Goal: Register for event/course

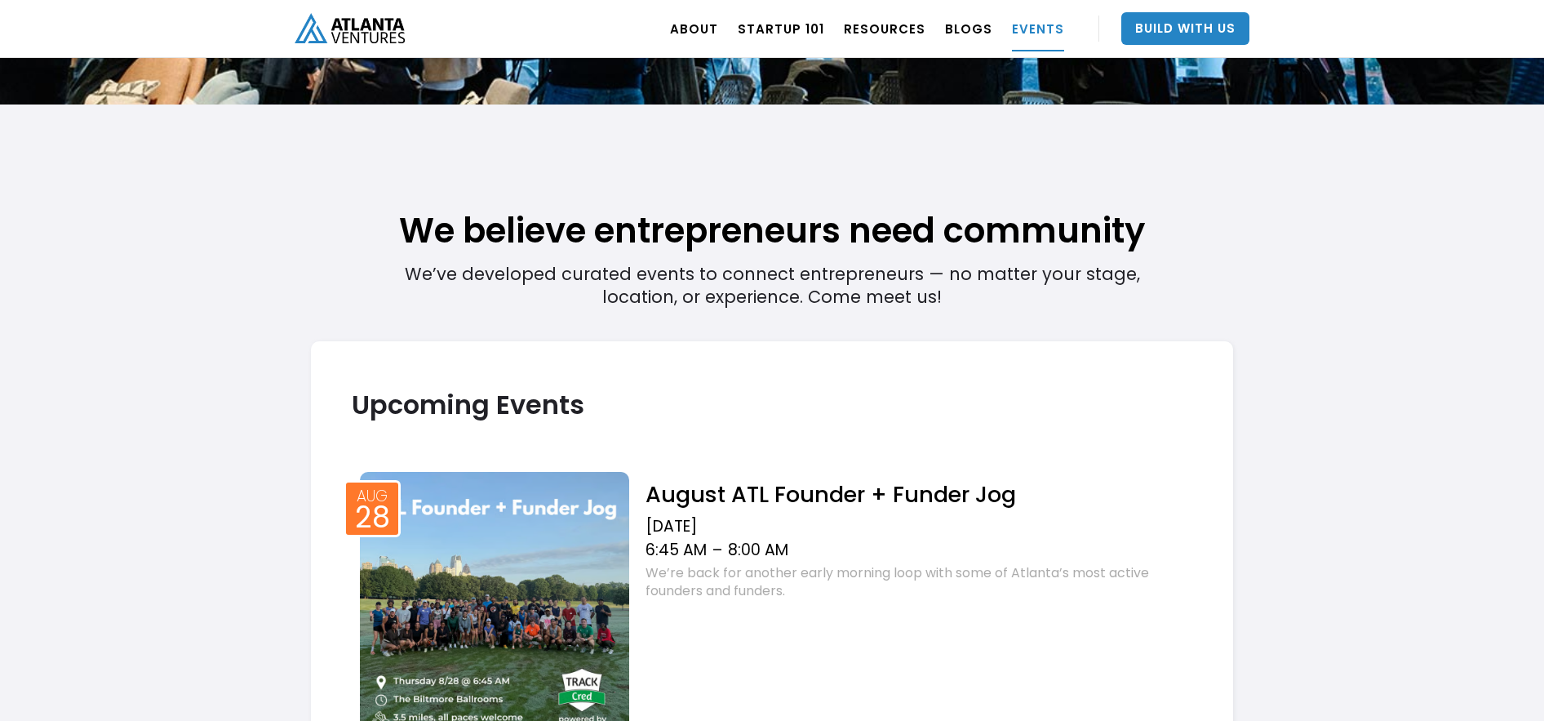
scroll to position [298, 0]
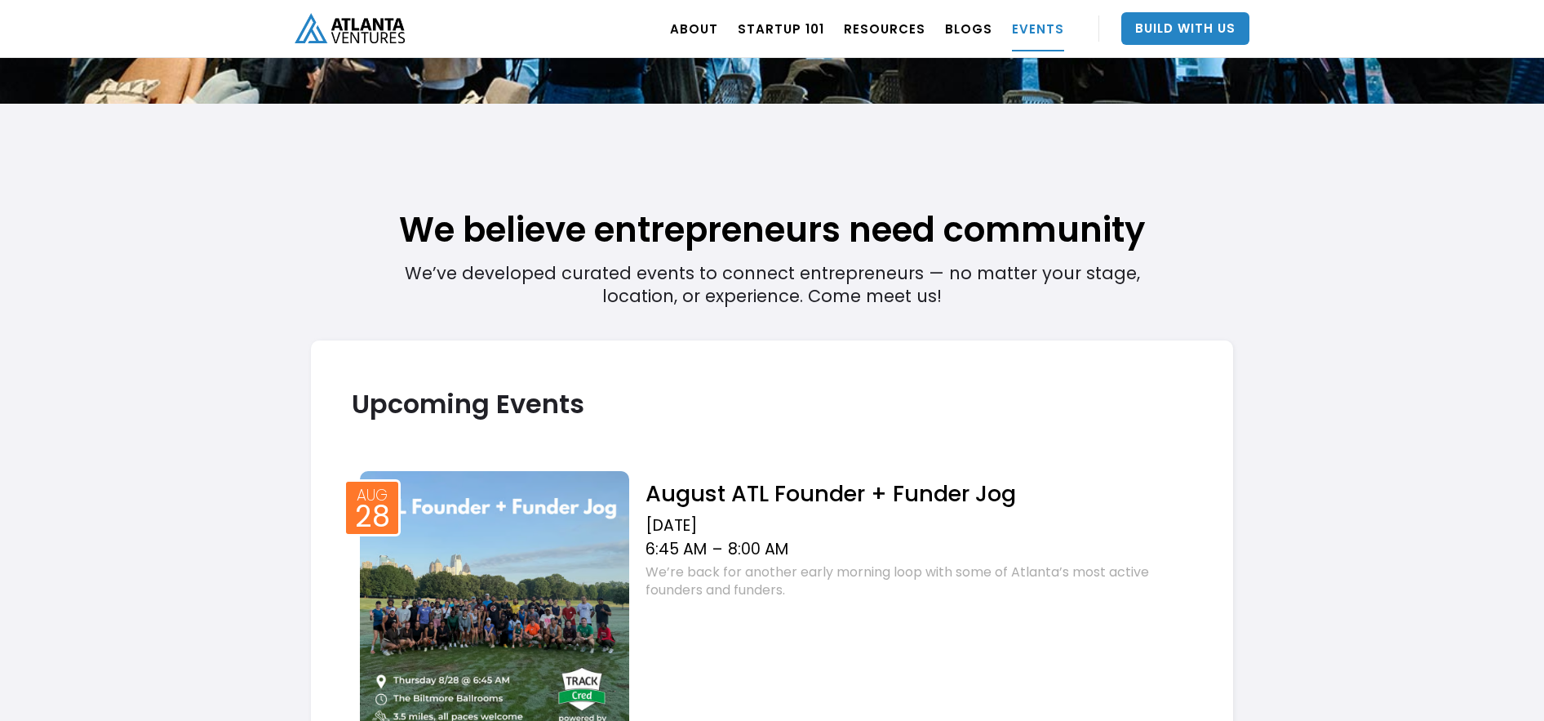
click at [745, 495] on h2 "August ATL Founder + Funder Jog" at bounding box center [919, 493] width 547 height 29
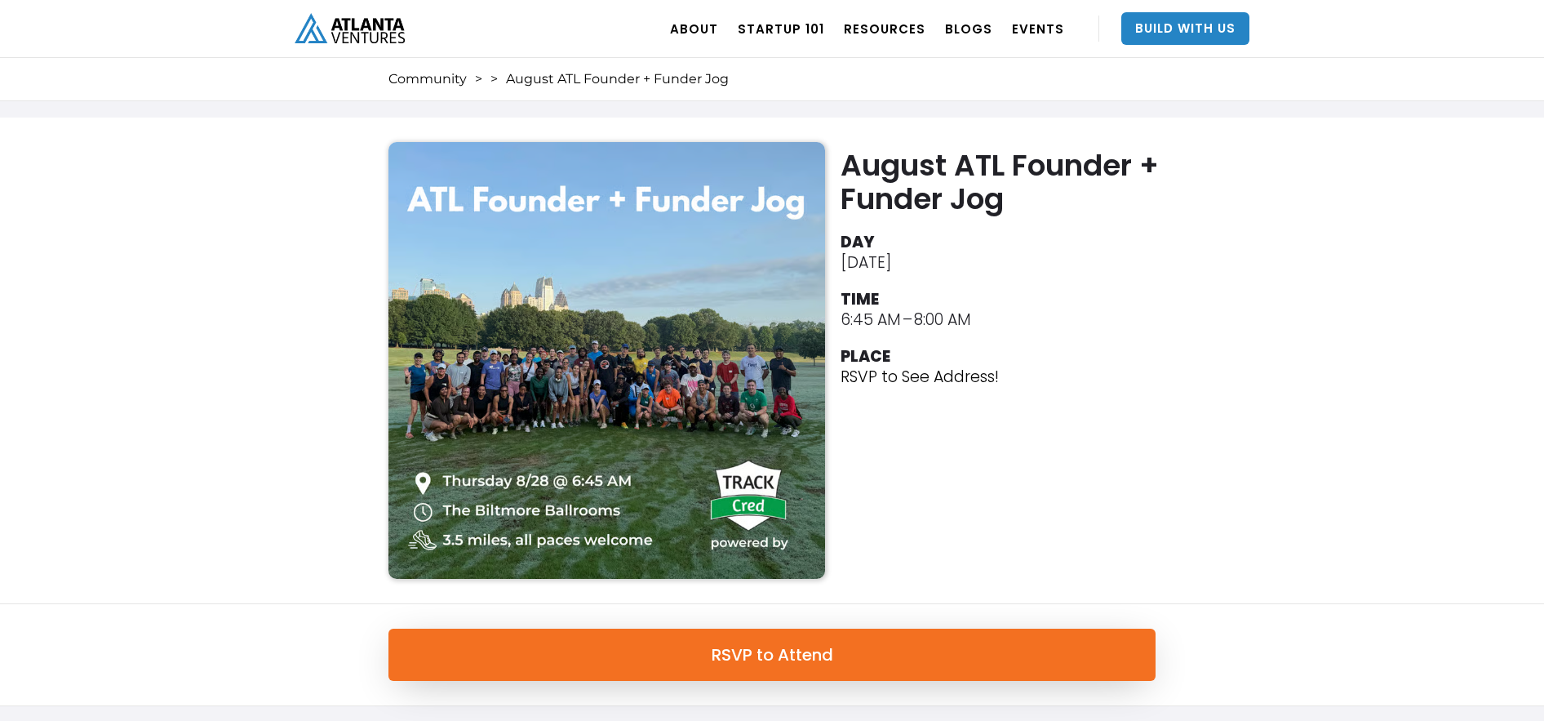
drag, startPoint x: 1062, startPoint y: 486, endPoint x: 1000, endPoint y: 469, distance: 64.4
click at [1051, 482] on div "August ATL Founder + Funder Jog DAY August 28, 2025 TIME 6:45 AM – 8:00 AM PLAC…" at bounding box center [772, 360] width 784 height 437
click at [1000, 469] on div "August ATL Founder + Funder Jog DAY August 28, 2025 TIME 6:45 AM – 8:00 AM PLAC…" at bounding box center [772, 360] width 784 height 437
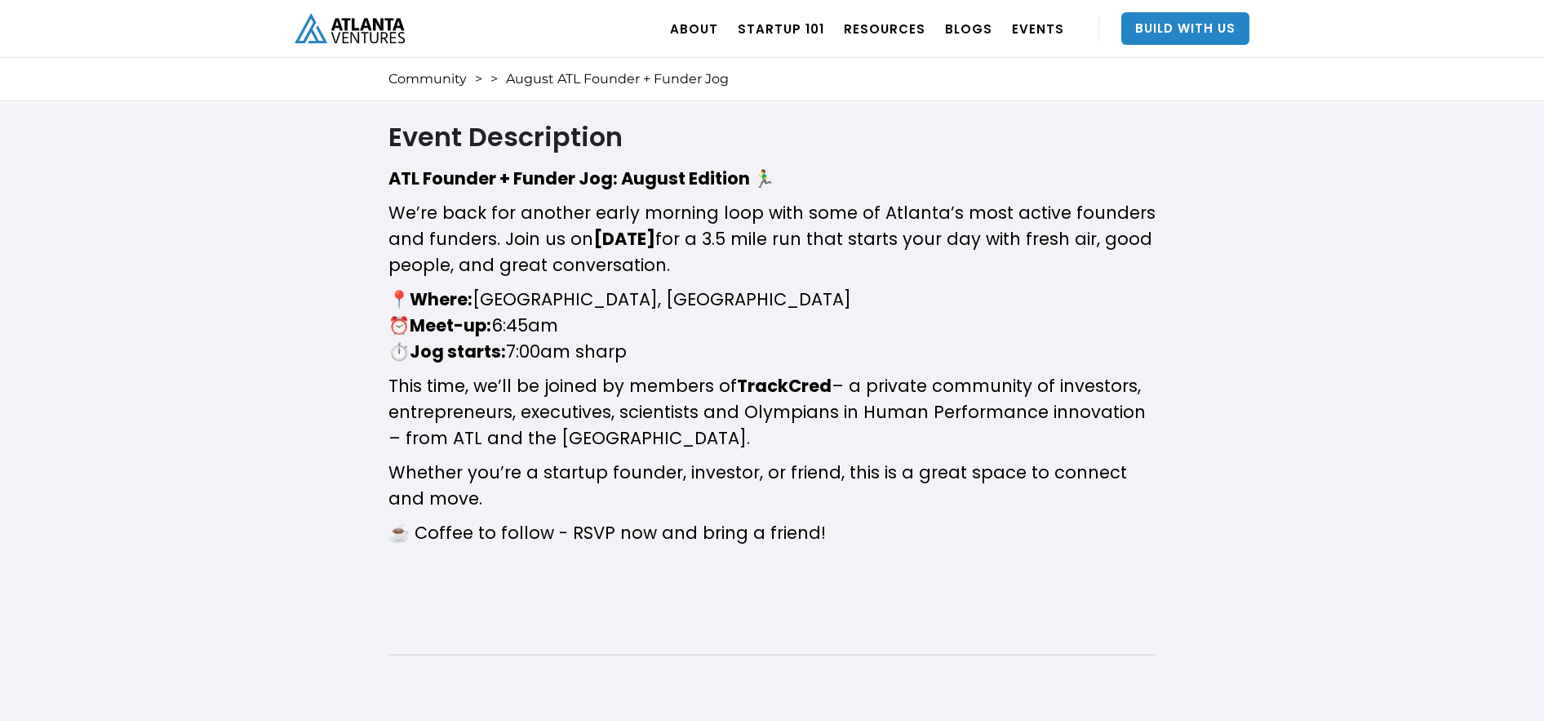
scroll to position [667, 0]
drag, startPoint x: 737, startPoint y: 384, endPoint x: 820, endPoint y: 385, distance: 82.4
click at [826, 380] on p "​This time, we’ll be joined by members of TrackCred – a private community of in…" at bounding box center [772, 413] width 767 height 78
copy strong "TrackCred"
drag, startPoint x: 972, startPoint y: 335, endPoint x: 977, endPoint y: 326, distance: 9.5
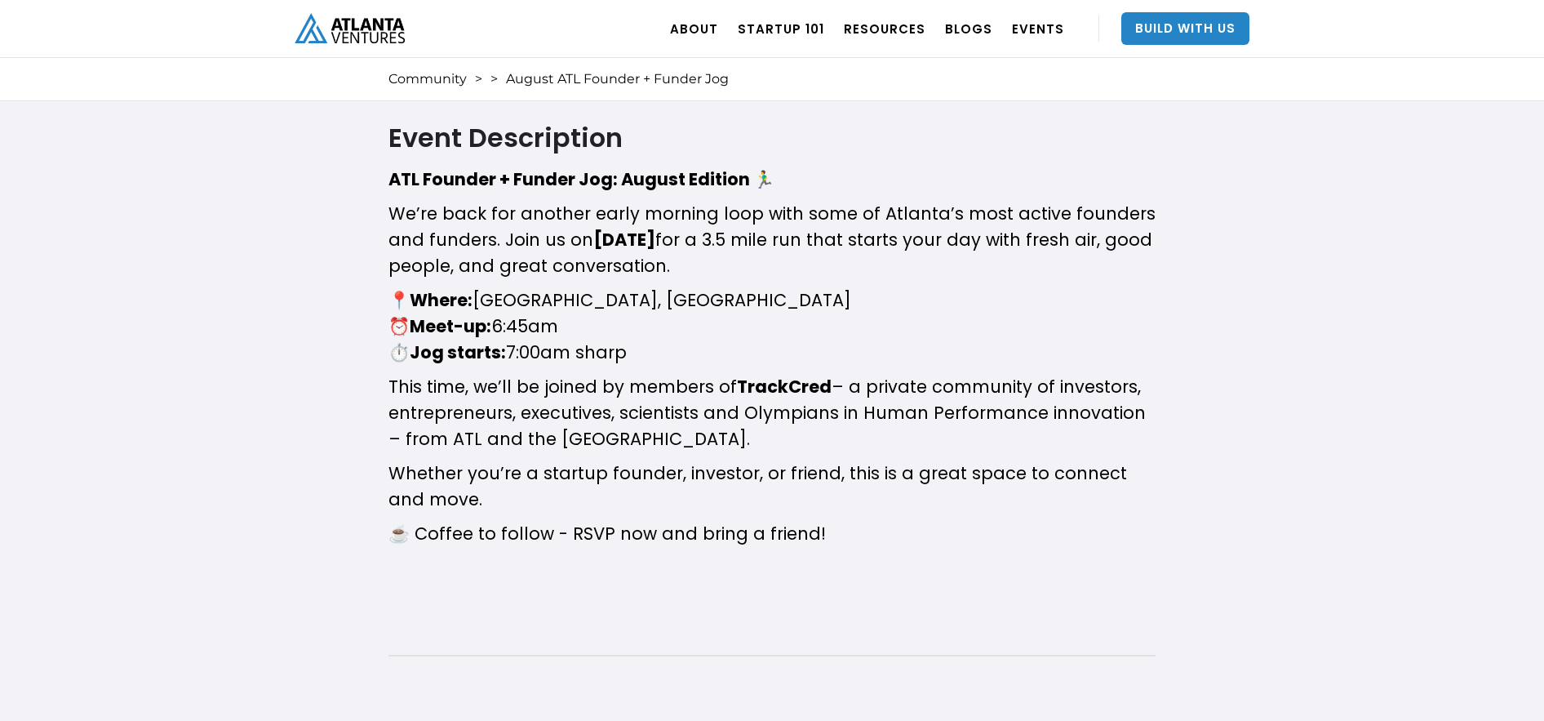
click at [975, 330] on p "​📍 Where: Biltmore Ballrooms, Midtown Atlanta ⏰ Meet-up: 6:45am ⏱️ Jog starts: …" at bounding box center [772, 326] width 767 height 78
